Goal: Information Seeking & Learning: Learn about a topic

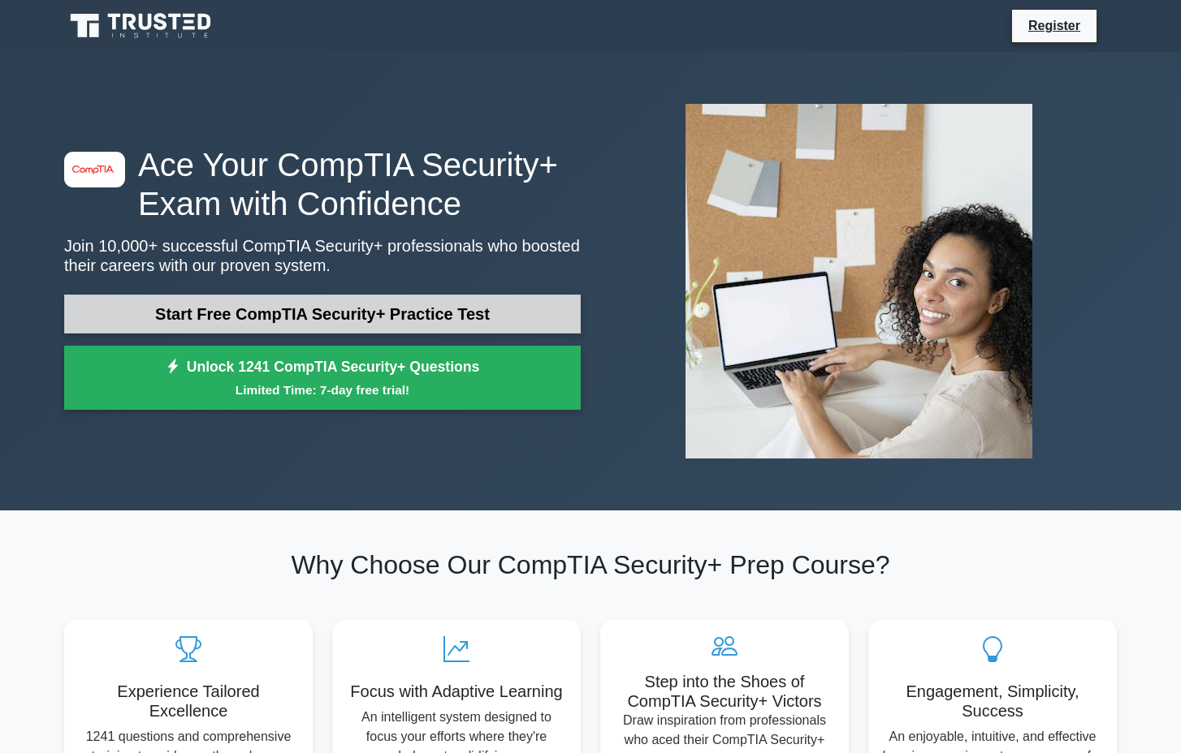
click at [323, 313] on link "Start Free CompTIA Security+ Practice Test" at bounding box center [322, 314] width 516 height 39
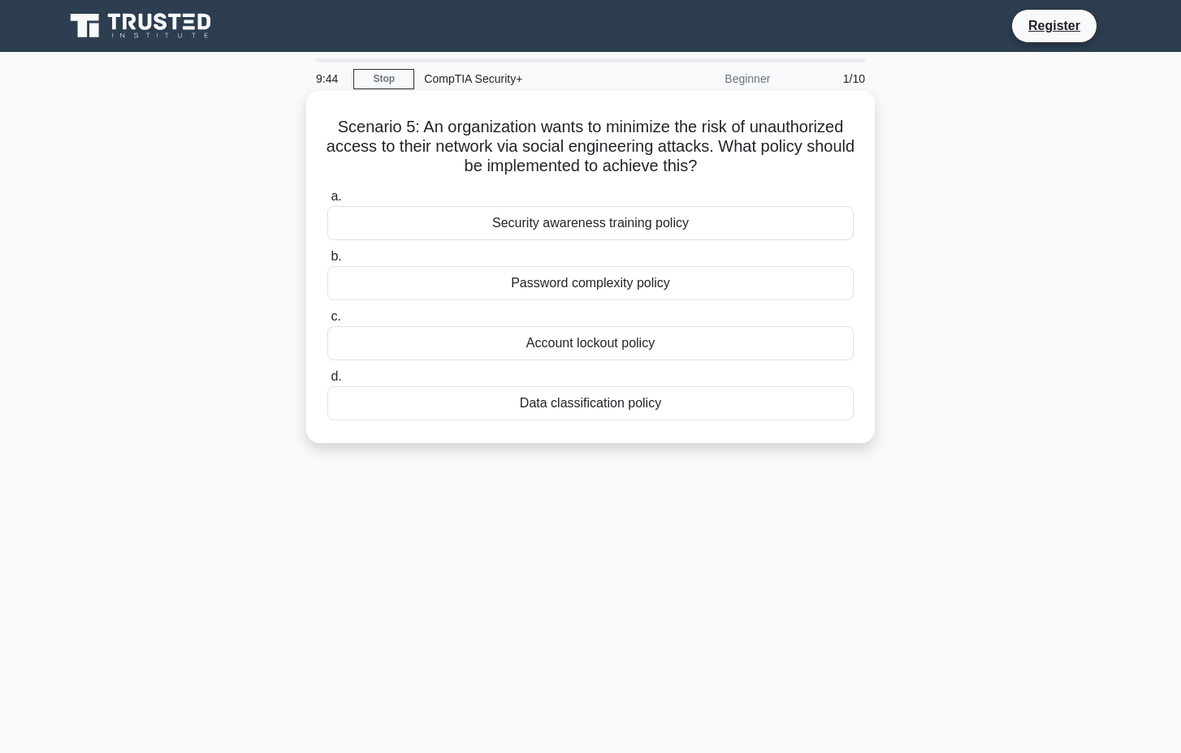
click at [575, 215] on div "Security awareness training policy" at bounding box center [590, 223] width 526 height 34
click at [327, 202] on input "a. Security awareness training policy" at bounding box center [327, 197] width 0 height 11
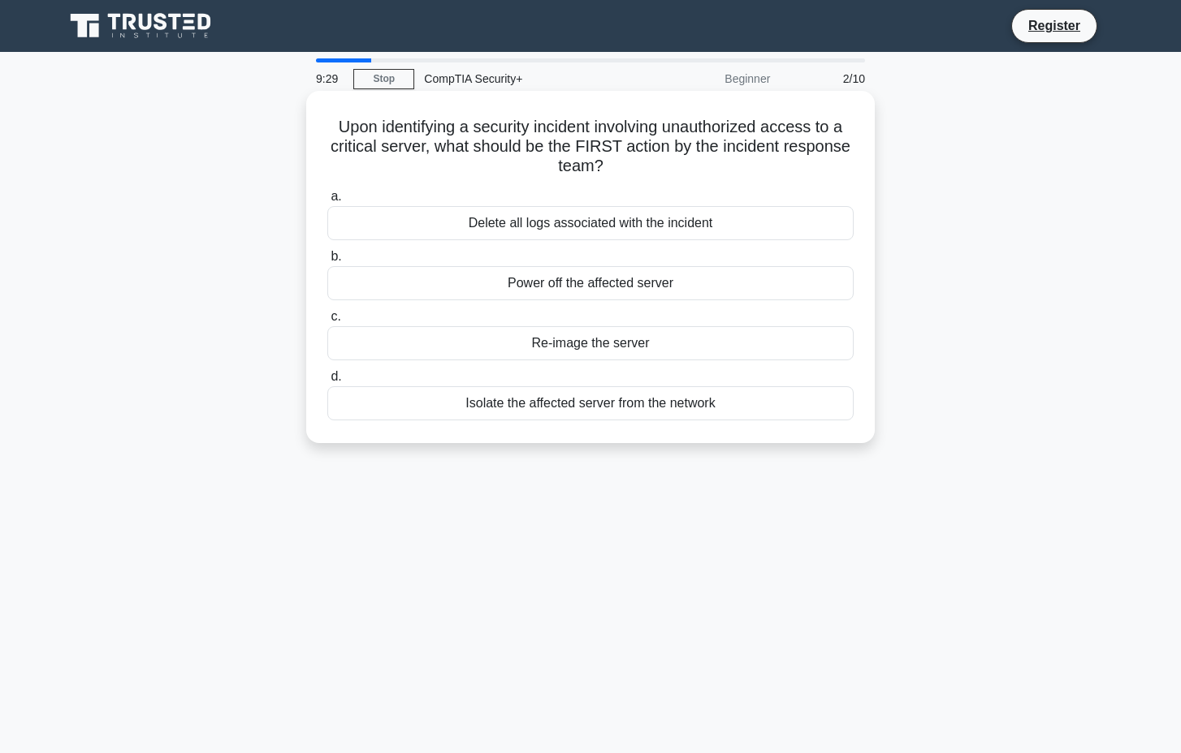
click at [576, 403] on div "Isolate the affected server from the network" at bounding box center [590, 403] width 526 height 34
click at [327, 382] on input "d. Isolate the affected server from the network" at bounding box center [327, 377] width 0 height 11
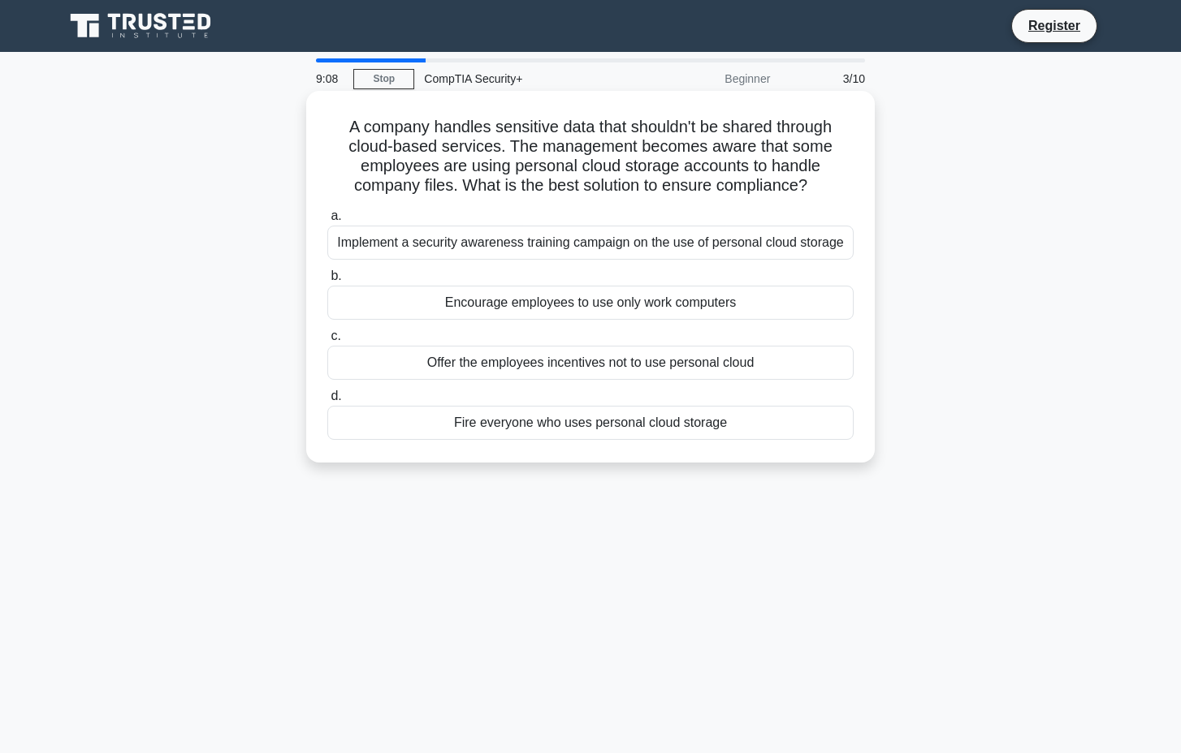
click at [591, 248] on div "Implement a security awareness training campaign on the use of personal cloud s…" at bounding box center [590, 243] width 526 height 34
click at [327, 222] on input "a. Implement a security awareness training campaign on the use of personal clou…" at bounding box center [327, 216] width 0 height 11
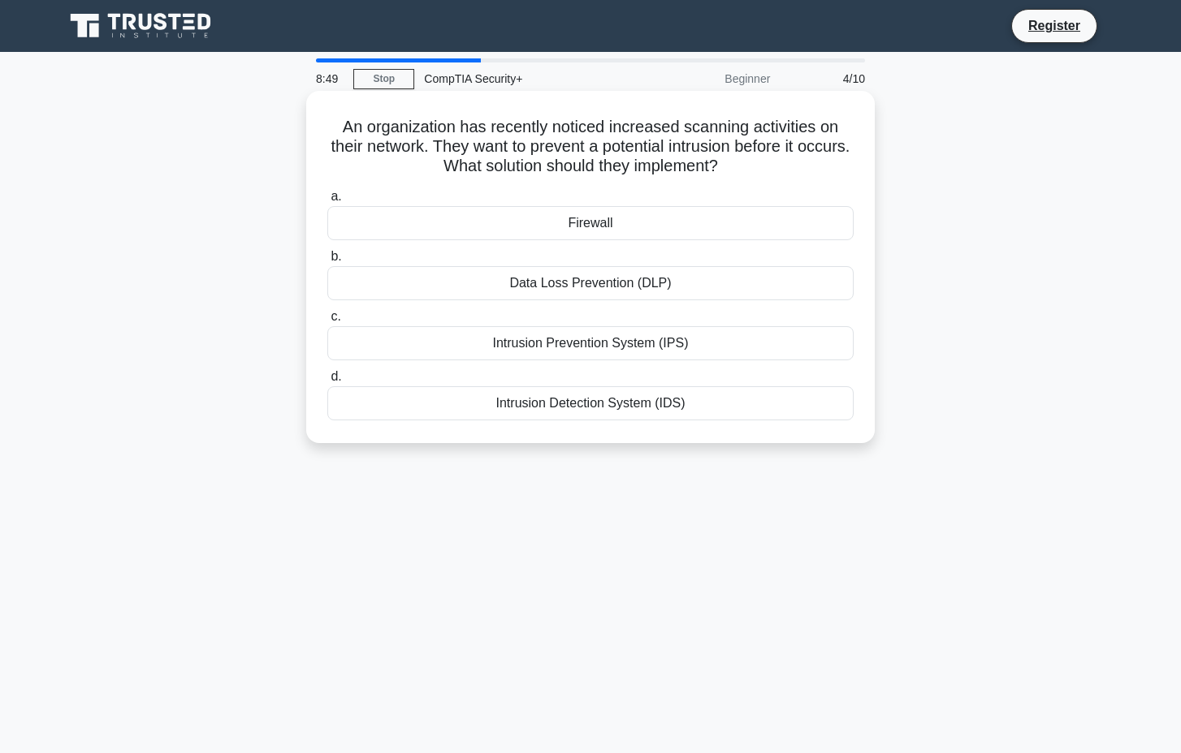
click at [594, 341] on div "Intrusion Prevention System (IPS)" at bounding box center [590, 343] width 526 height 34
click at [327, 322] on input "c. Intrusion Prevention System (IPS)" at bounding box center [327, 317] width 0 height 11
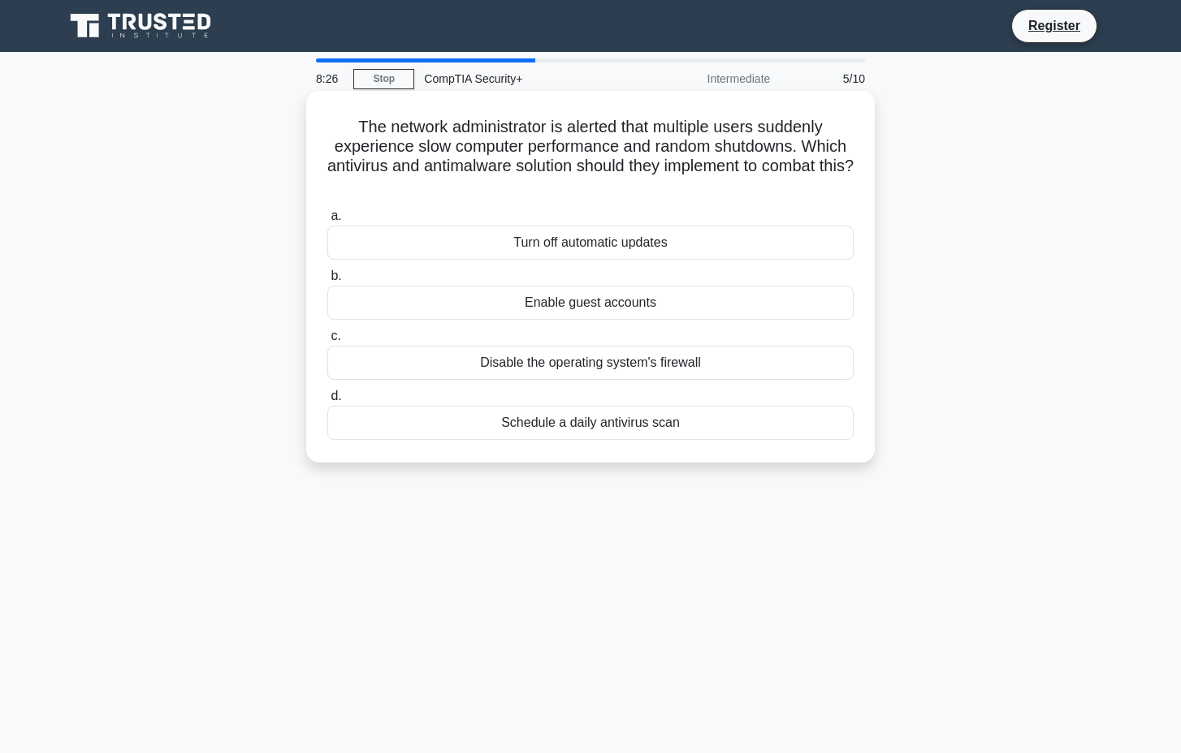
click at [580, 421] on div "Schedule a daily antivirus scan" at bounding box center [590, 423] width 526 height 34
click at [327, 402] on input "d. Schedule a daily antivirus scan" at bounding box center [327, 396] width 0 height 11
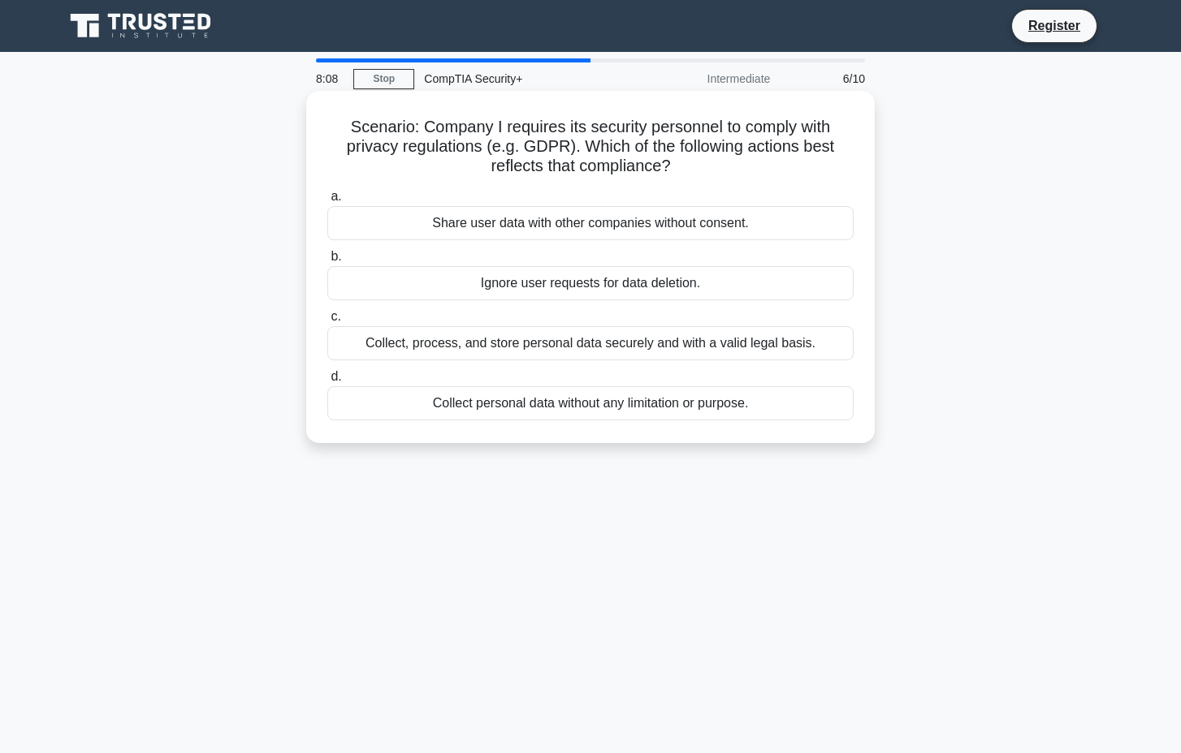
click at [553, 339] on div "Collect, process, and store personal data securely and with a valid legal basis." at bounding box center [590, 343] width 526 height 34
click at [327, 322] on input "c. Collect, process, and store personal data securely and with a valid legal ba…" at bounding box center [327, 317] width 0 height 11
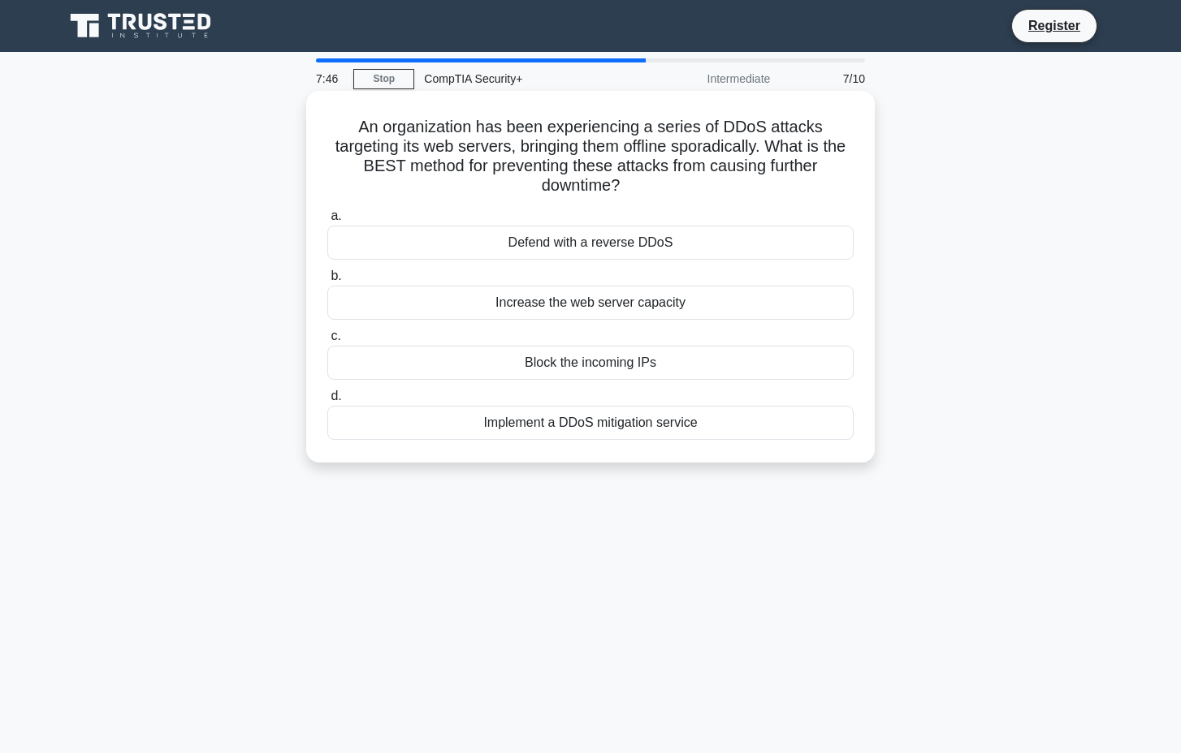
click at [580, 406] on div "Implement a DDoS mitigation service" at bounding box center [590, 423] width 526 height 34
click at [327, 402] on input "d. Implement a DDoS mitigation service" at bounding box center [327, 396] width 0 height 11
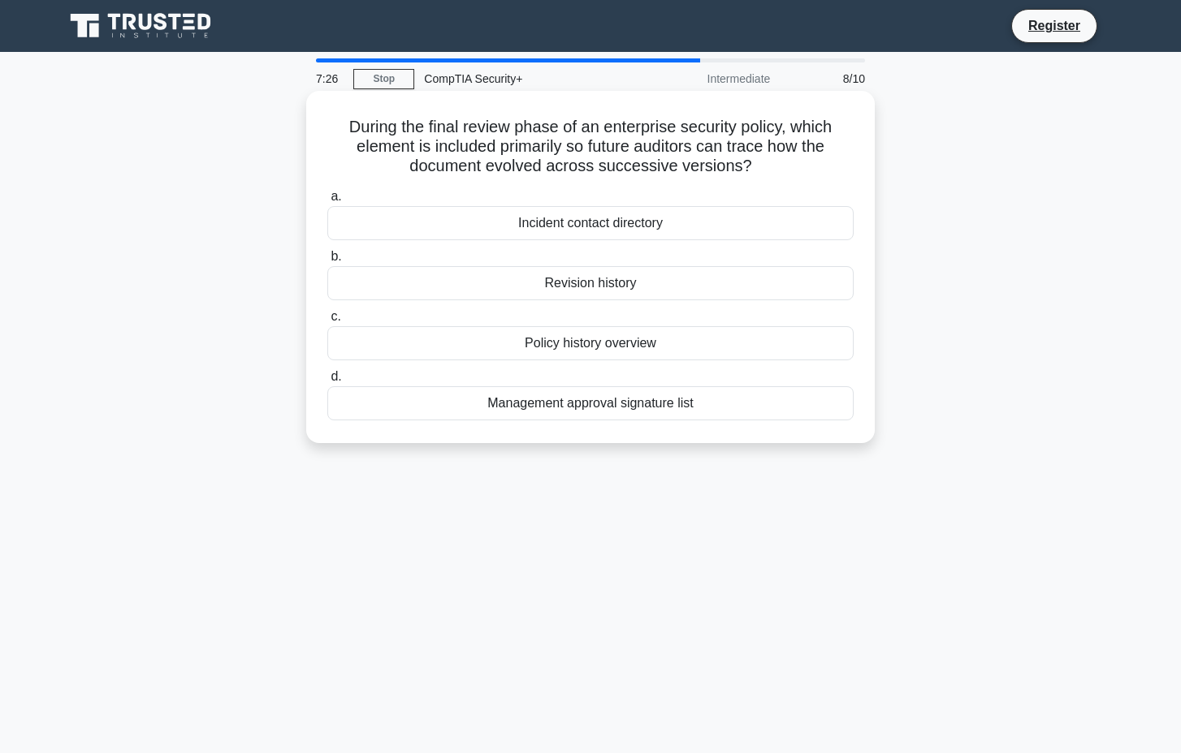
click at [588, 284] on div "Revision history" at bounding box center [590, 283] width 526 height 34
click at [327, 262] on input "b. Revision history" at bounding box center [327, 257] width 0 height 11
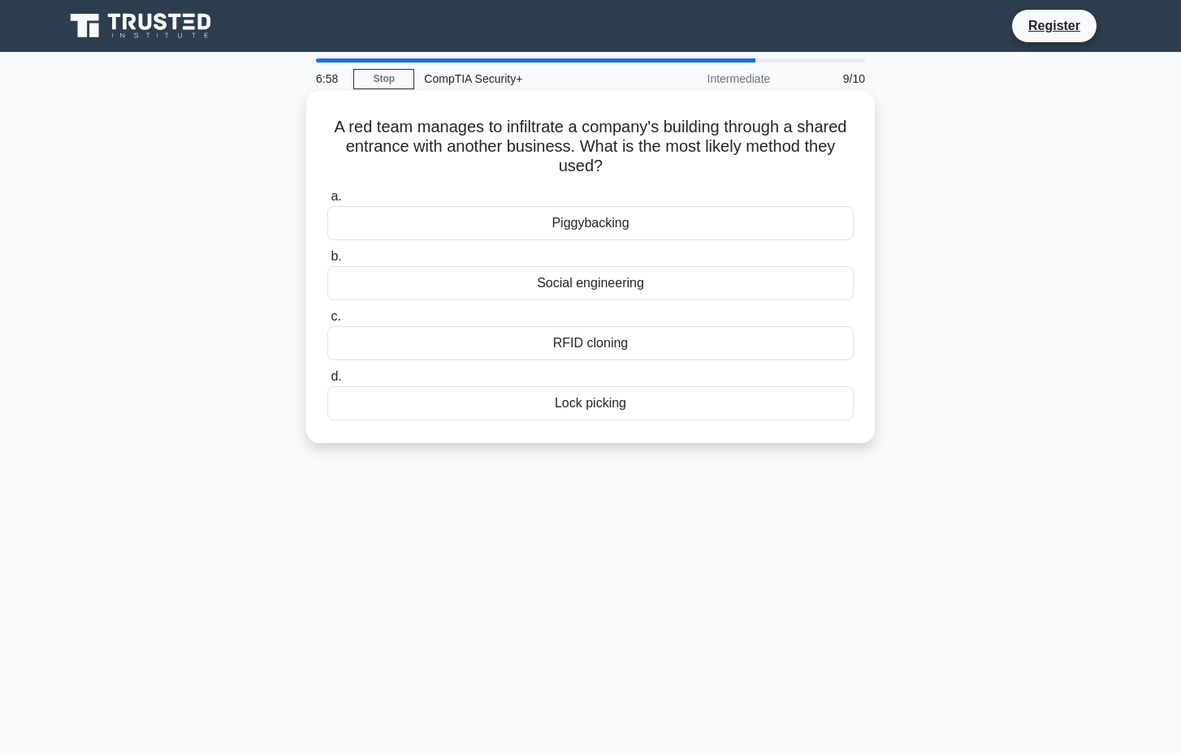
click at [588, 224] on div "Piggybacking" at bounding box center [590, 223] width 526 height 34
click at [327, 202] on input "a. Piggybacking" at bounding box center [327, 197] width 0 height 11
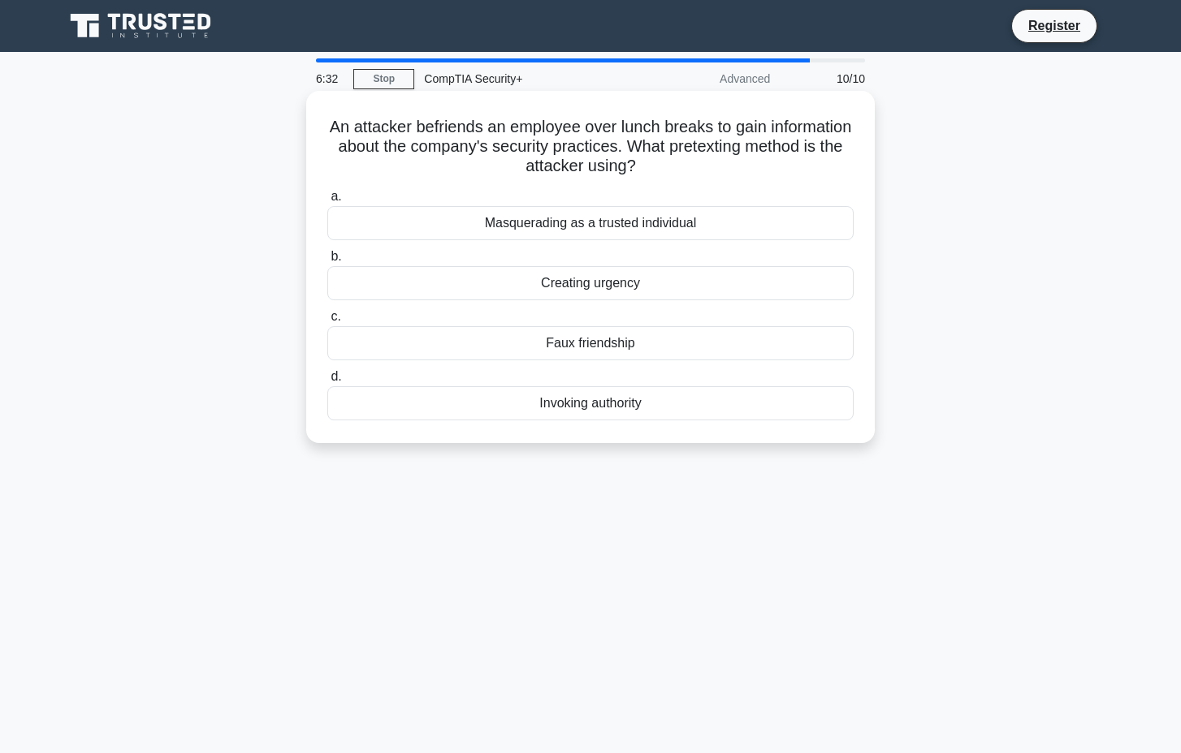
click at [576, 339] on div "Faux friendship" at bounding box center [590, 343] width 526 height 34
click at [327, 322] on input "c. Faux friendship" at bounding box center [327, 317] width 0 height 11
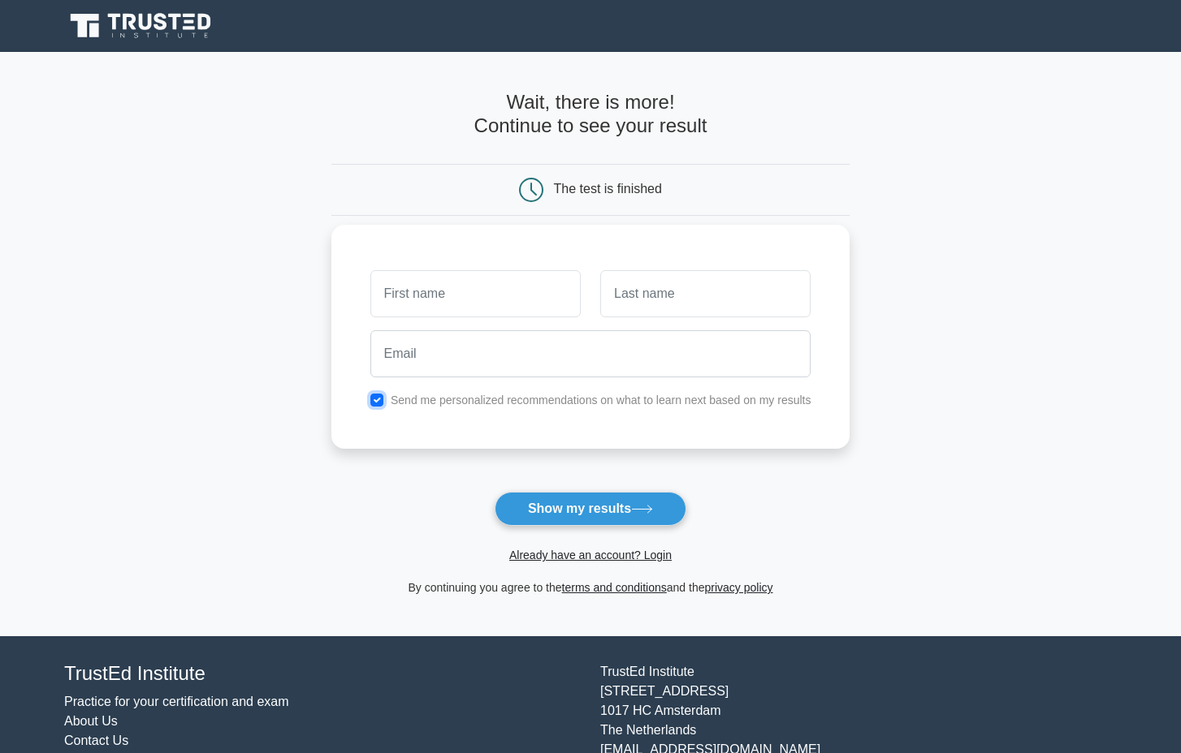
click at [378, 399] on input "checkbox" at bounding box center [376, 400] width 13 height 13
checkbox input "false"
click at [597, 510] on button "Show my results" at bounding box center [590, 509] width 192 height 34
